Goal: Task Accomplishment & Management: Manage account settings

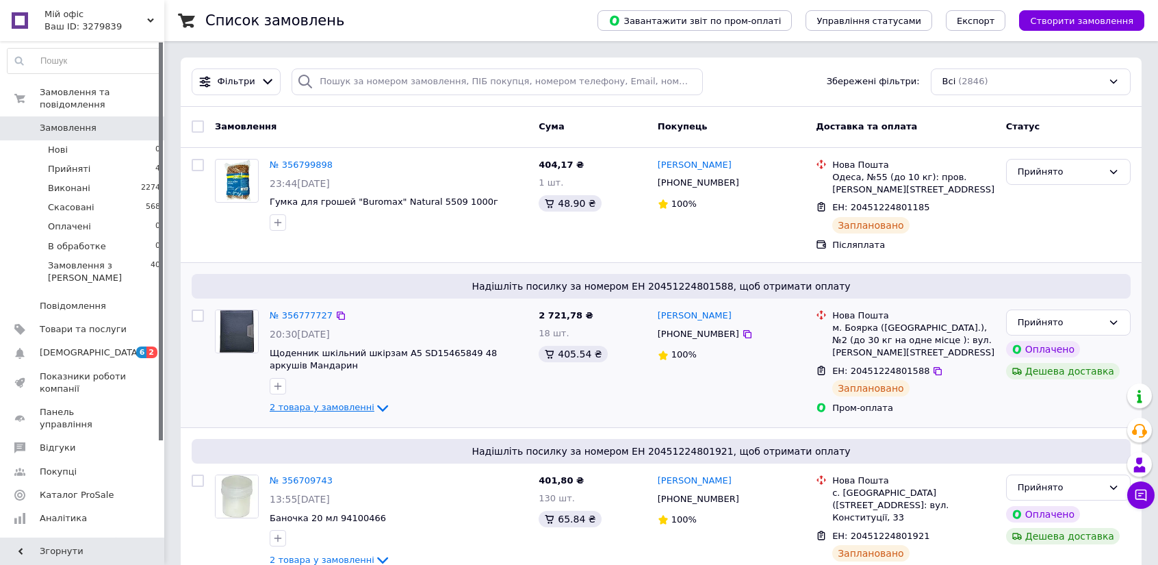
click at [320, 417] on div "№ 356777727 20:30, 11.08.2025 Щоденник шкільний шкірзам А5 SD15465849 48 аркуші…" at bounding box center [398, 363] width 269 height 118
click at [337, 411] on span "2 товара у замовленні" at bounding box center [322, 407] width 105 height 10
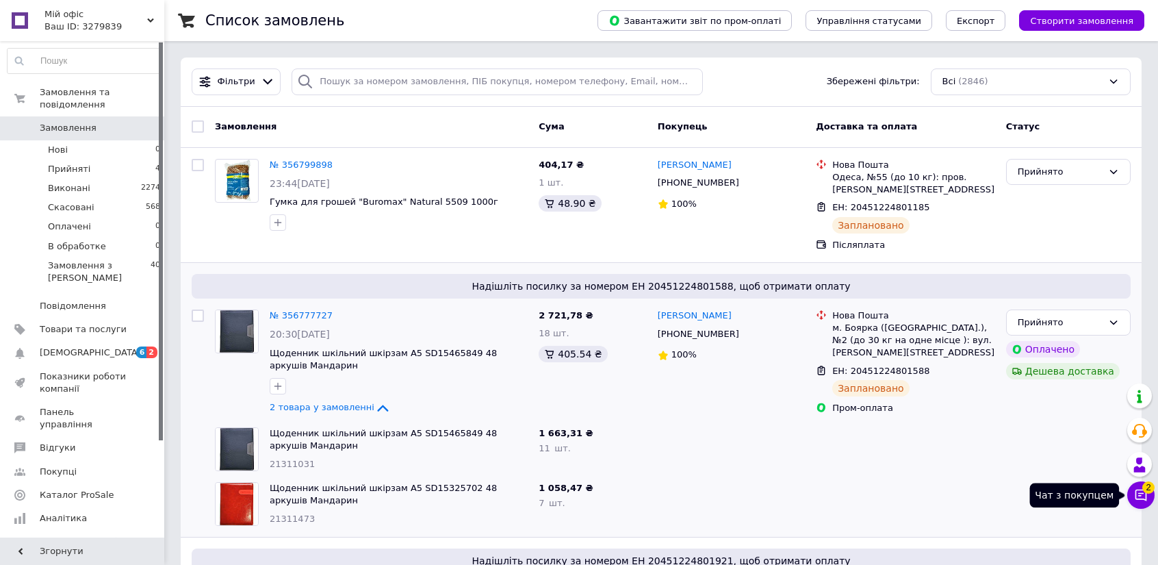
click at [1140, 495] on icon at bounding box center [1141, 495] width 12 height 12
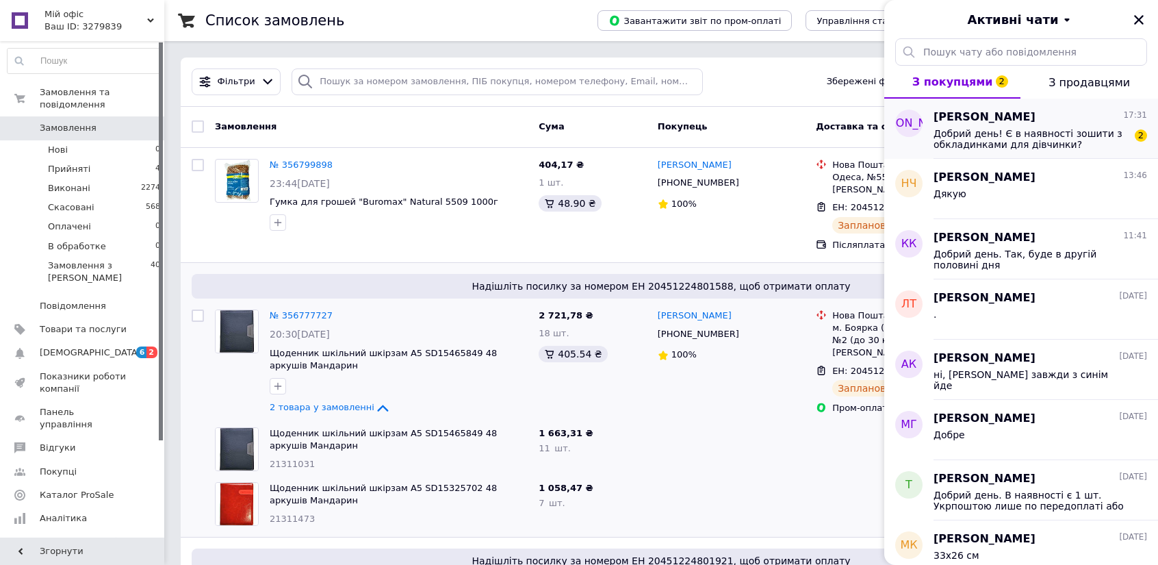
click at [951, 140] on span "Добрий день! Є в наявності зошити з обкладинками для дівчинки?" at bounding box center [1030, 139] width 194 height 22
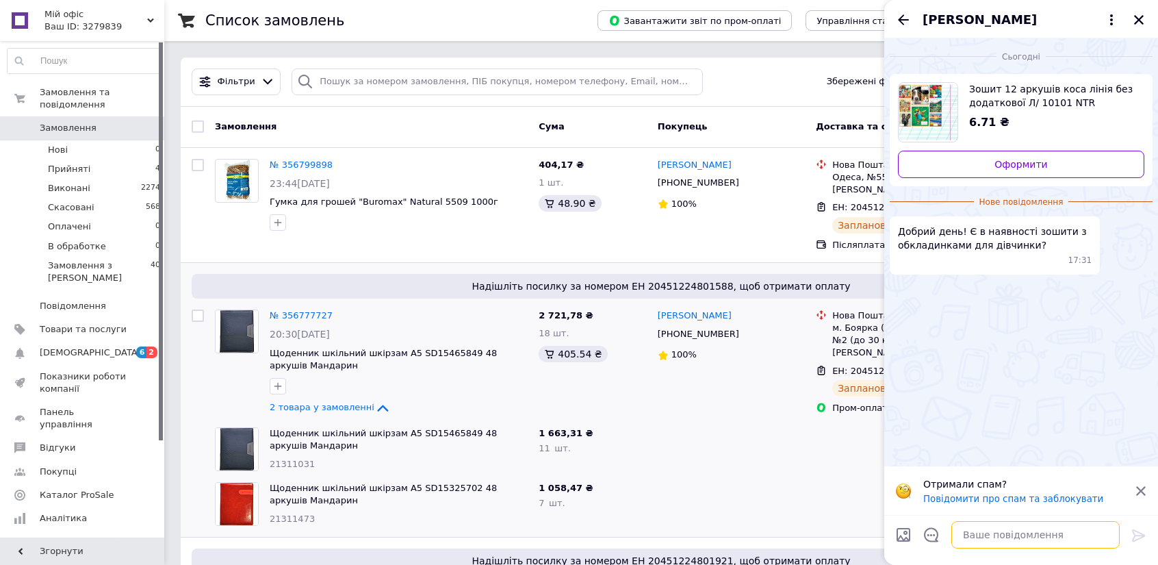
click at [966, 534] on textarea at bounding box center [1035, 534] width 168 height 27
click at [973, 99] on span "Зошит 12 аркушів коса лінія без додаткової Л/ 10101 NTR" at bounding box center [1051, 95] width 164 height 27
click at [987, 539] on textarea "Дл" at bounding box center [1022, 534] width 196 height 27
click at [1022, 101] on span "Зошит 12 аркушів коса лінія без додаткової Л/ 10101 NTR" at bounding box center [1051, 95] width 164 height 27
click at [976, 543] on textarea "Дл" at bounding box center [1022, 534] width 196 height 27
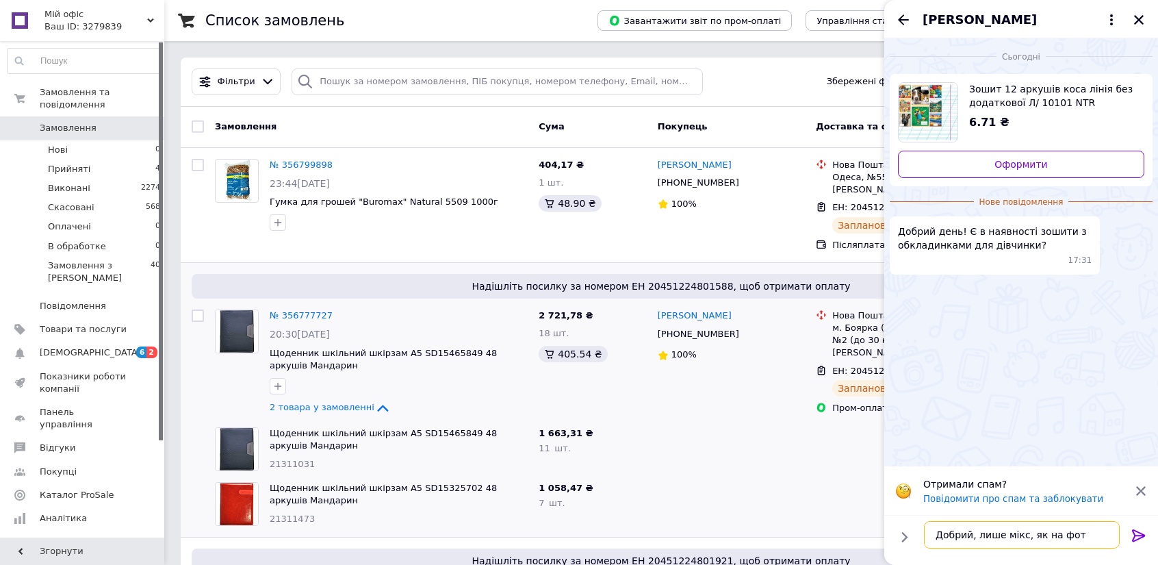
type textarea "Добрий, лише мікс, як на фото"
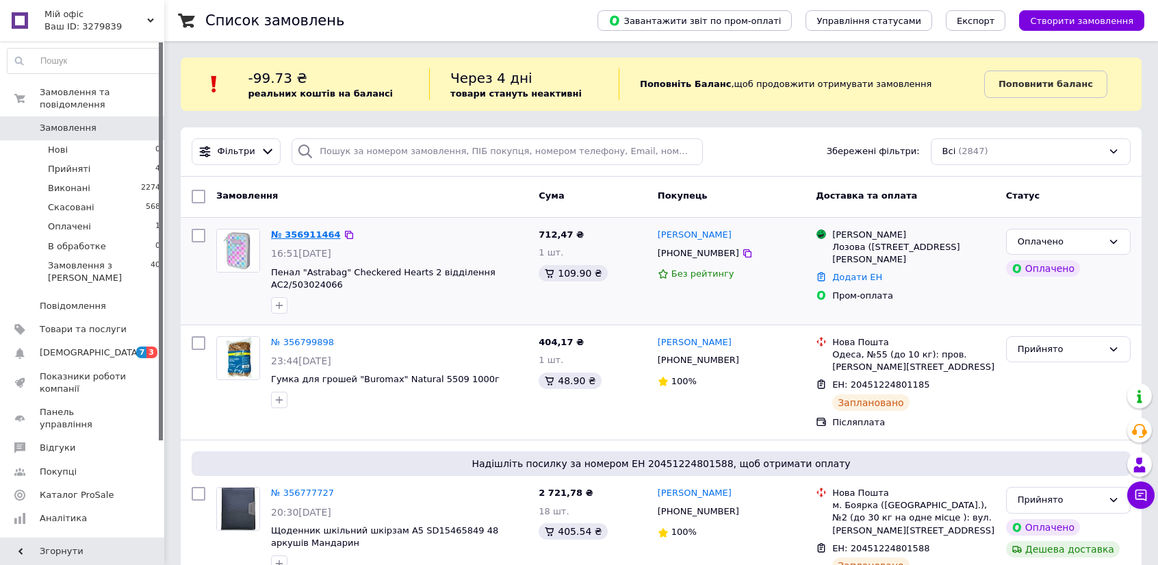
click at [318, 231] on link "№ 356911464" at bounding box center [306, 234] width 70 height 10
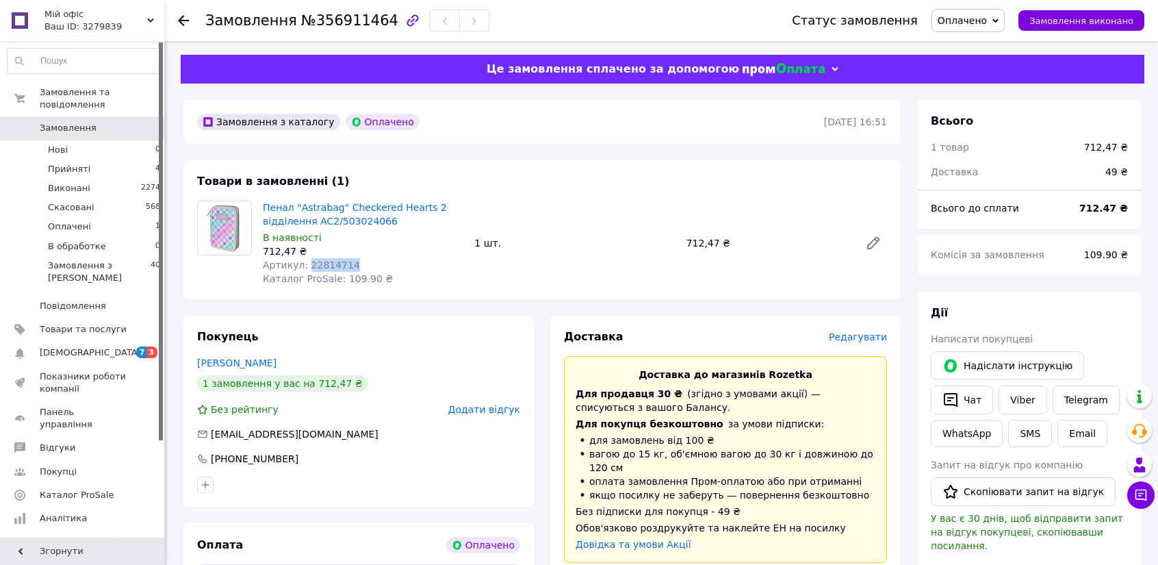
drag, startPoint x: 302, startPoint y: 266, endPoint x: 366, endPoint y: 266, distance: 63.6
click at [366, 266] on div "Артикул: 22814714" at bounding box center [363, 265] width 201 height 14
copy span "22814714"
drag, startPoint x: 0, startPoint y: 0, endPoint x: 124, endPoint y: 162, distance: 204.1
click at [124, 162] on li "Прийняті 4" at bounding box center [84, 168] width 168 height 19
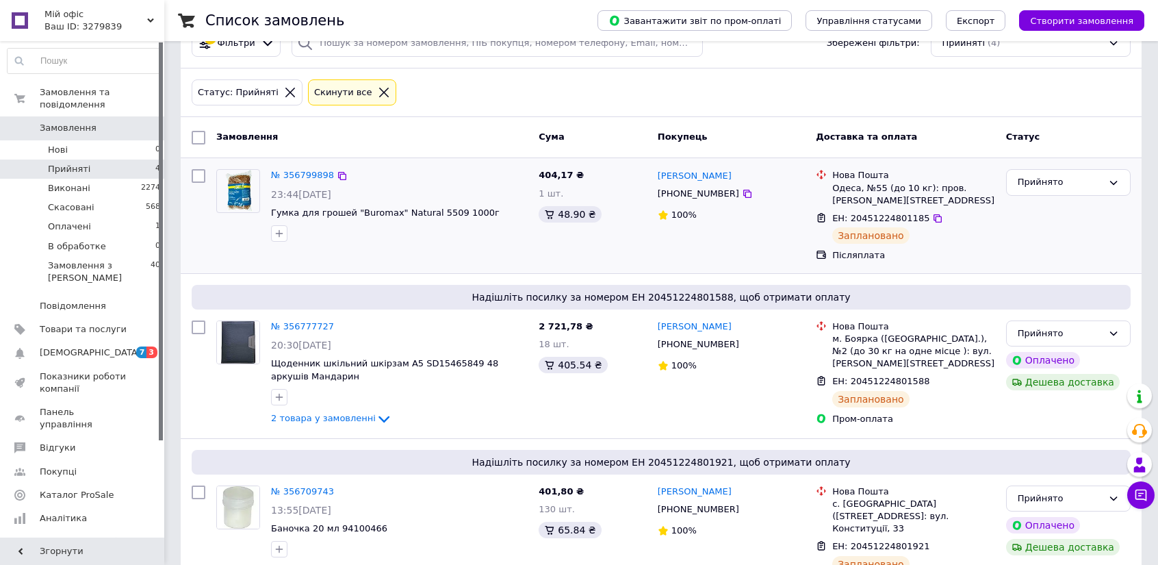
scroll to position [137, 0]
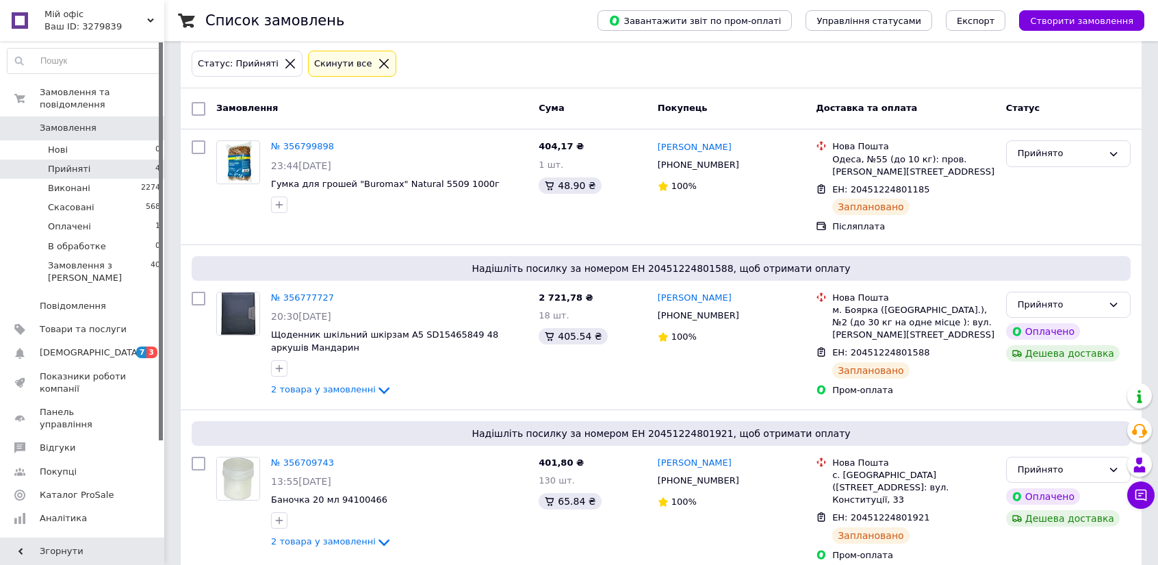
click at [204, 105] on input "checkbox" at bounding box center [199, 109] width 14 height 14
checkbox input "true"
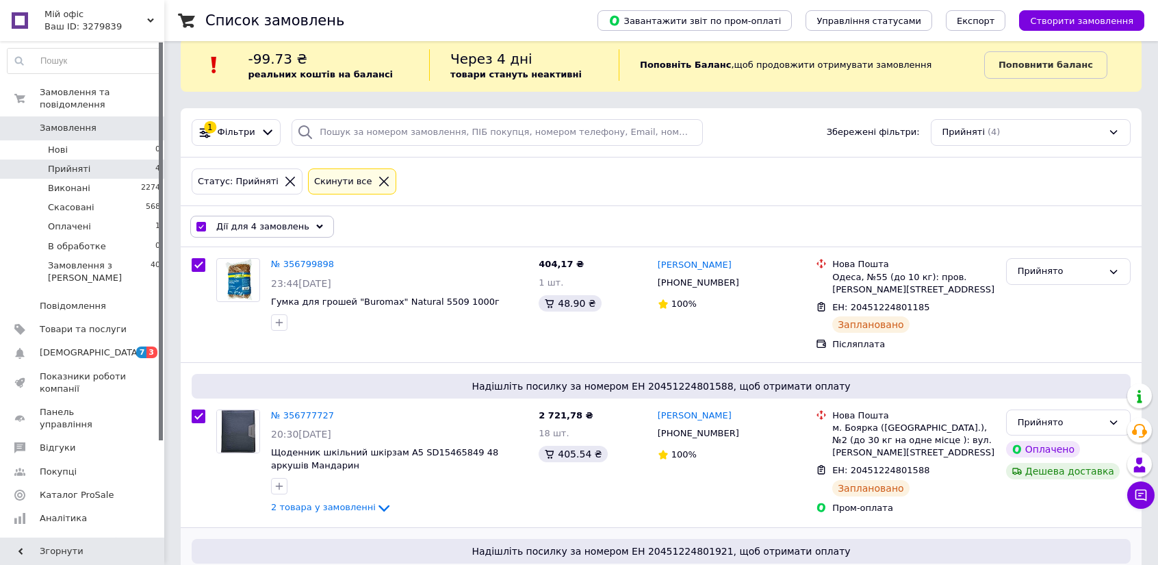
scroll to position [0, 0]
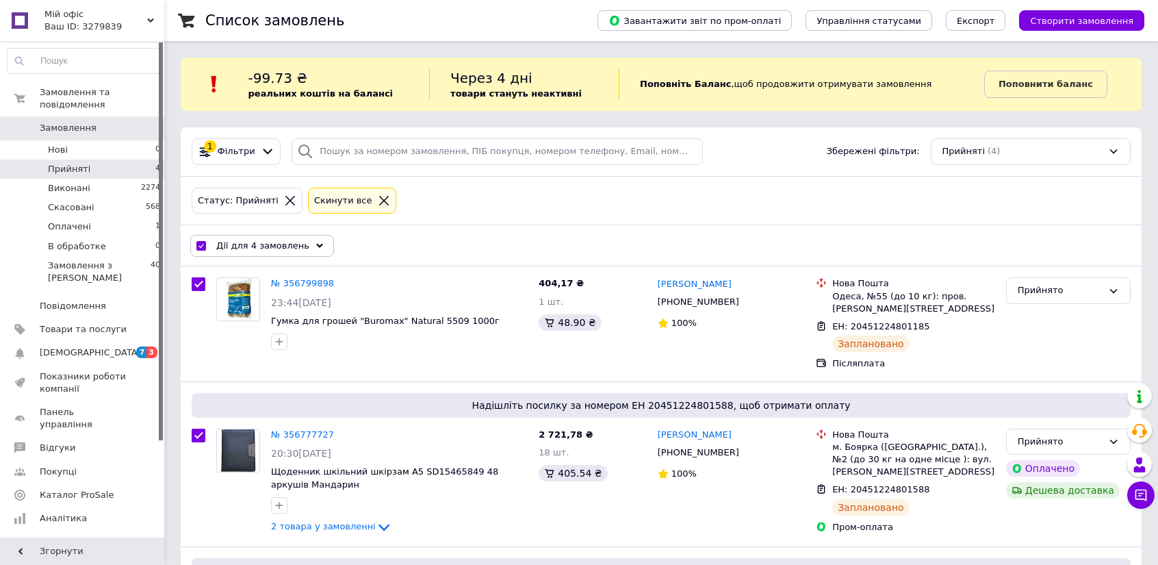
click at [298, 247] on div "Дії для 4 замовлень" at bounding box center [262, 246] width 144 height 22
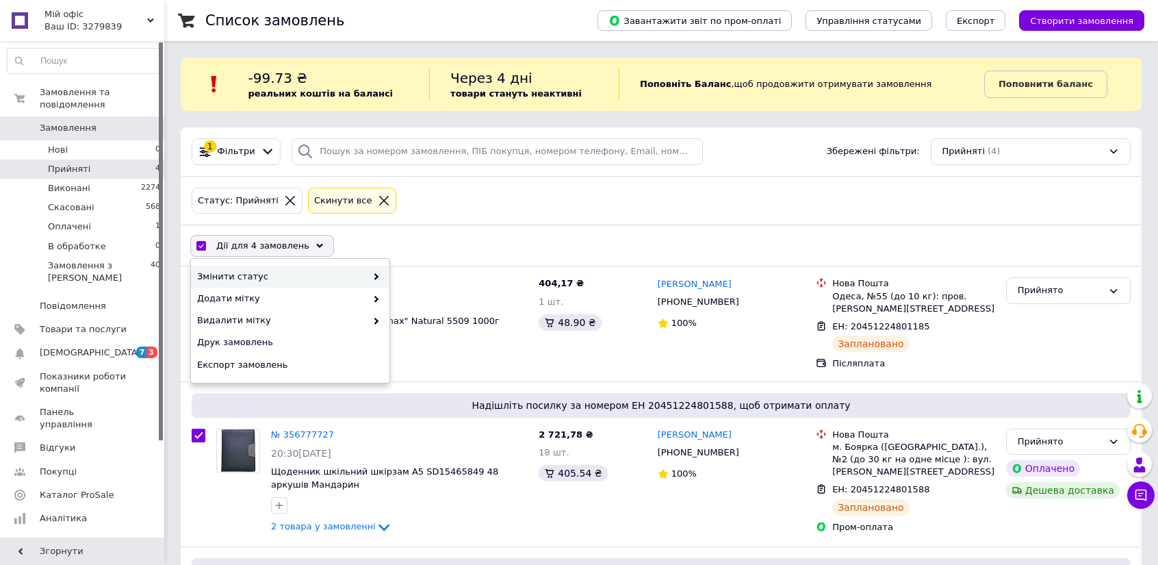
click at [290, 279] on span "Змінити статус" at bounding box center [281, 276] width 169 height 12
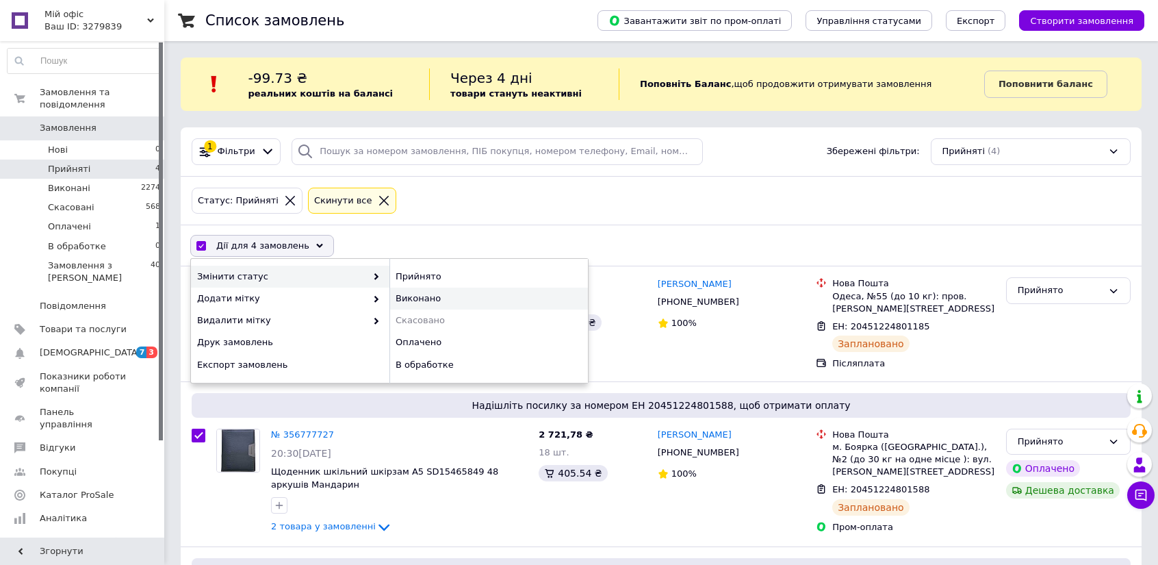
click at [449, 289] on div "Виконано" at bounding box center [488, 298] width 198 height 22
checkbox input "false"
